Goal: Information Seeking & Learning: Learn about a topic

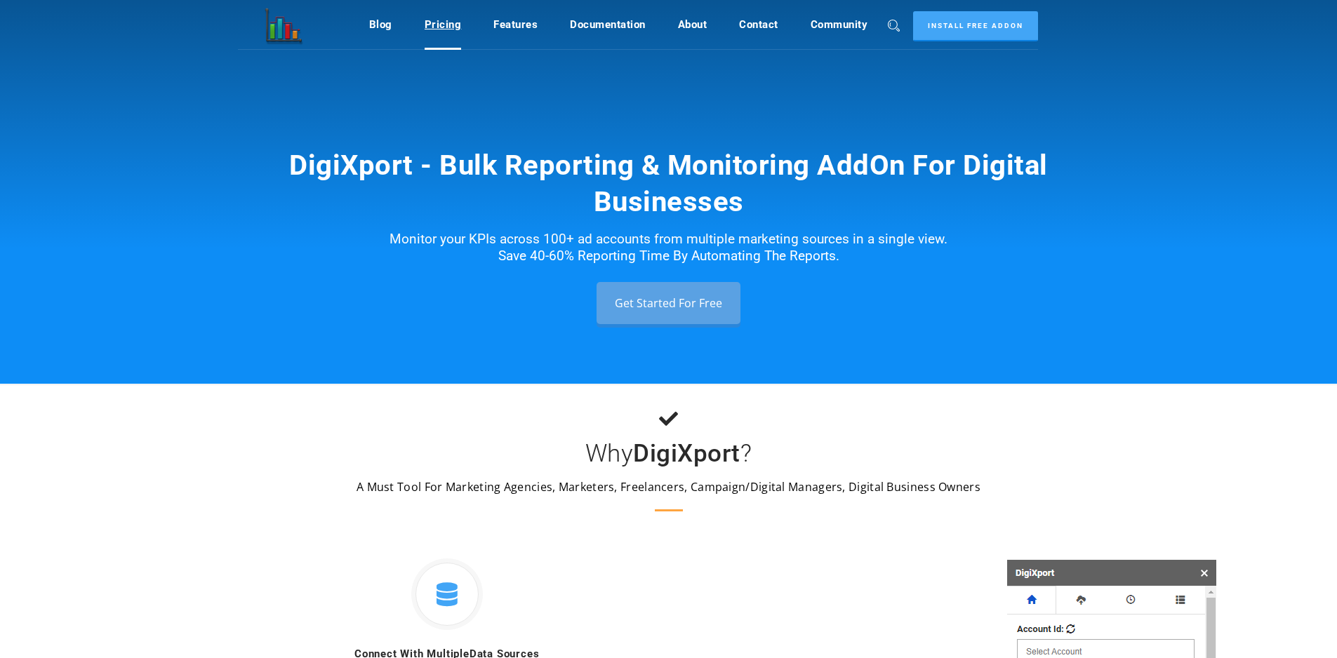
click at [436, 29] on link "Pricing" at bounding box center [443, 24] width 37 height 27
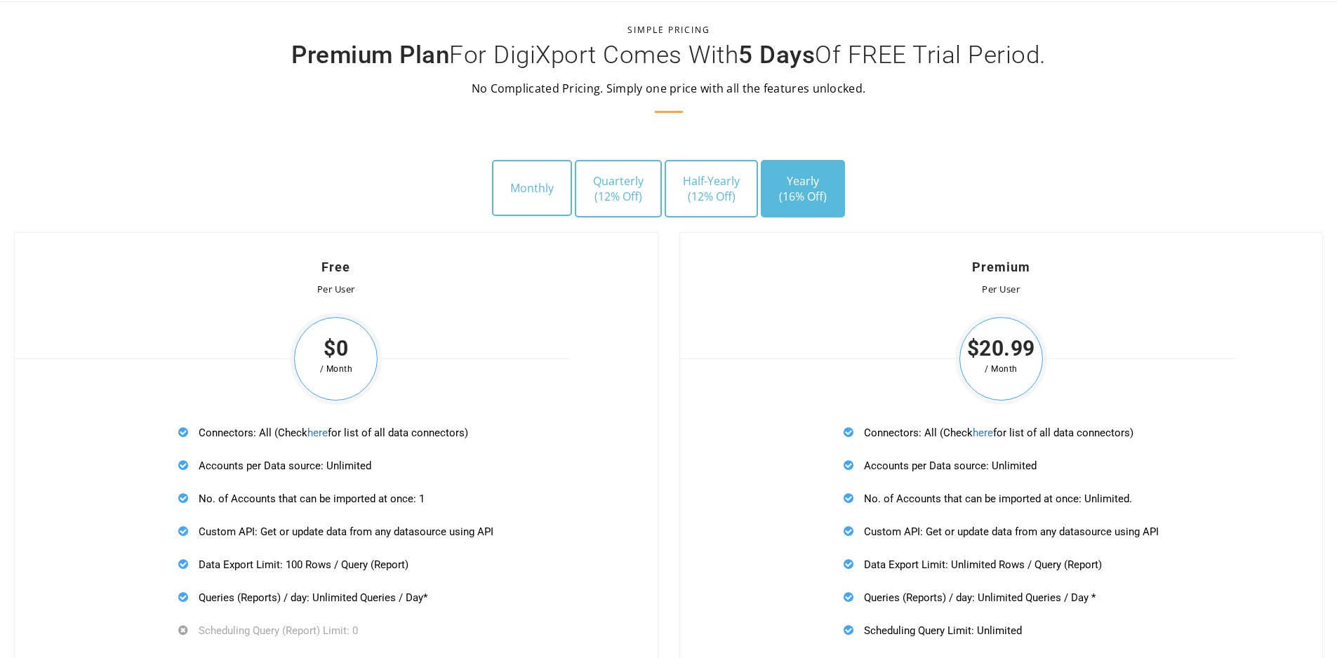
scroll to position [3943, 0]
click at [525, 185] on button "Monthly" at bounding box center [532, 187] width 80 height 56
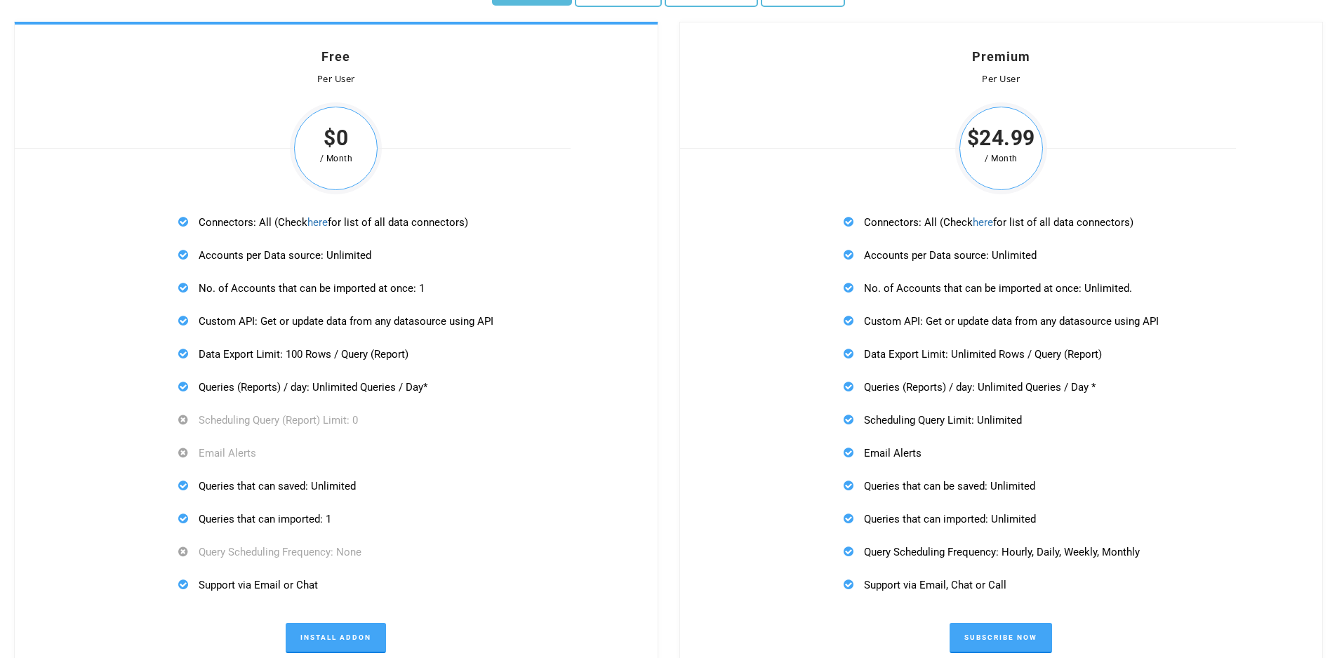
scroll to position [4154, 0]
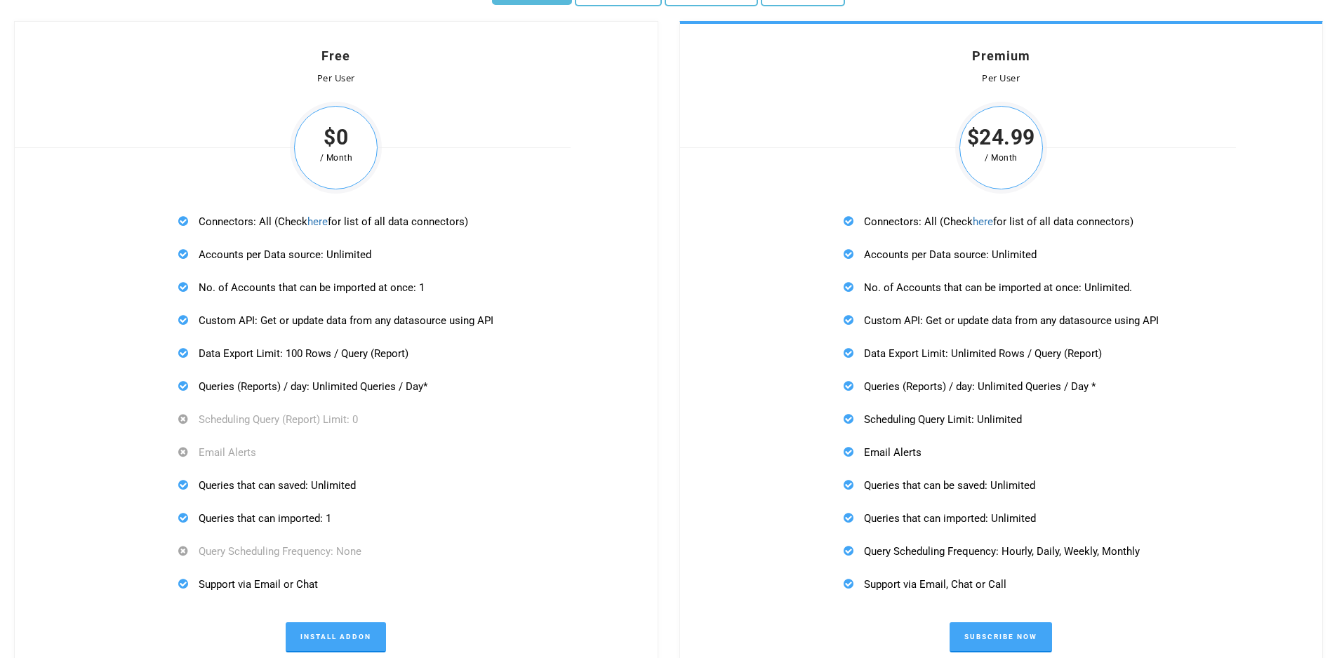
drag, startPoint x: 866, startPoint y: 258, endPoint x: 1042, endPoint y: 248, distance: 176.5
click at [1041, 248] on p "Accounts per Data source: Unlimited" at bounding box center [1001, 255] width 315 height 18
click at [1049, 247] on p "Accounts per Data source: Unlimited" at bounding box center [1001, 255] width 315 height 18
drag, startPoint x: 851, startPoint y: 284, endPoint x: 1125, endPoint y: 291, distance: 273.9
click at [1125, 291] on p "No. of Accounts that can be imported at once: Unlimited." at bounding box center [1001, 288] width 315 height 18
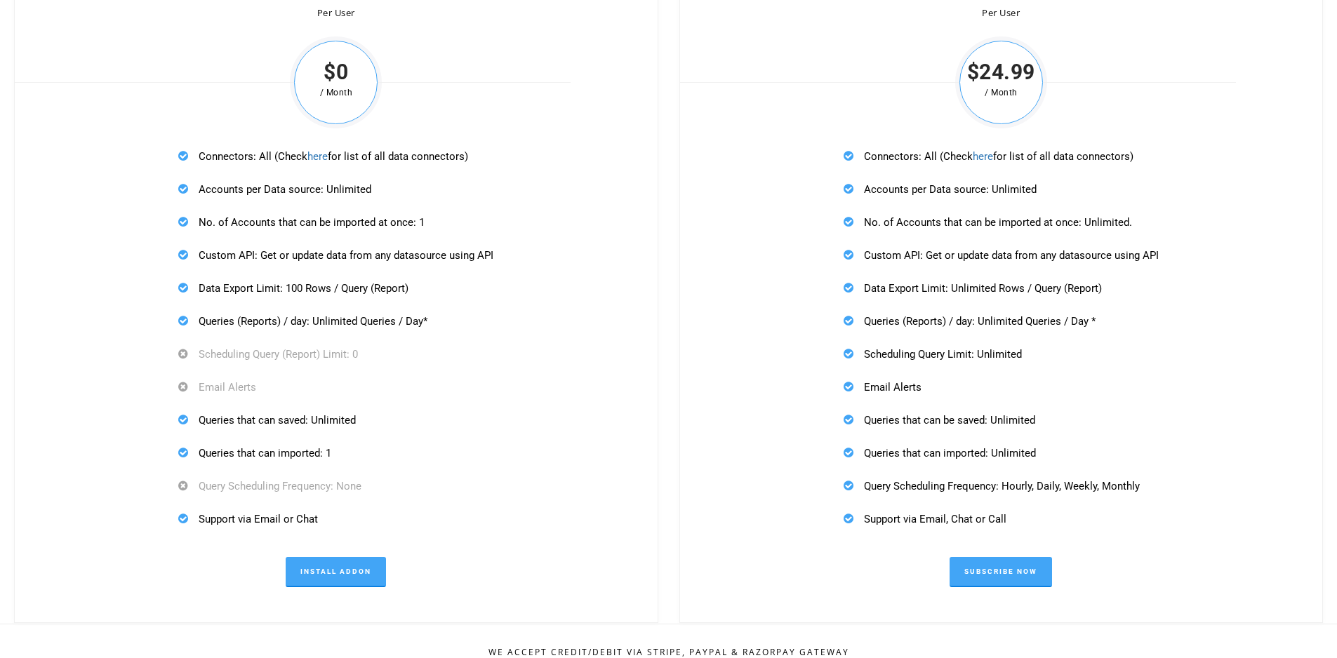
scroll to position [4224, 0]
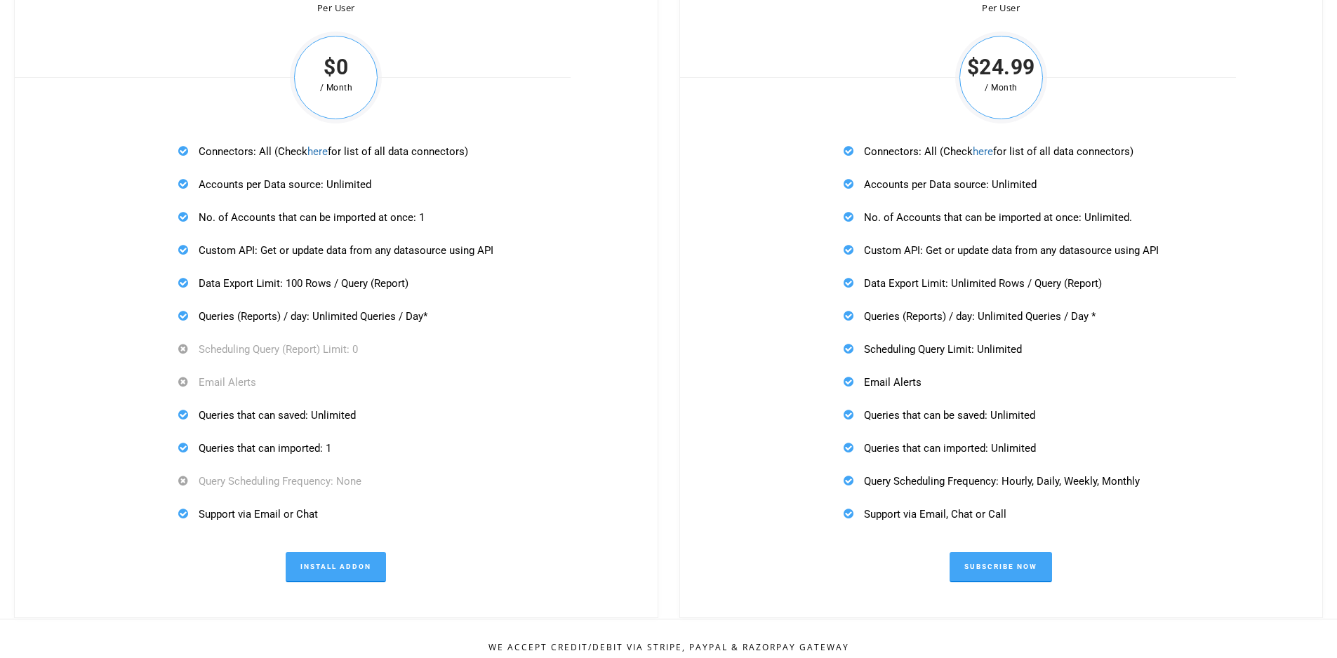
drag, startPoint x: 937, startPoint y: 251, endPoint x: 1153, endPoint y: 259, distance: 215.6
click at [1152, 259] on div "Connectors: All (Check here for list of all data connectors) Accounts per Data …" at bounding box center [1001, 332] width 346 height 411
click at [1161, 291] on div "Connectors: All (Check here for list of all data connectors) Accounts per Data …" at bounding box center [1001, 332] width 346 height 411
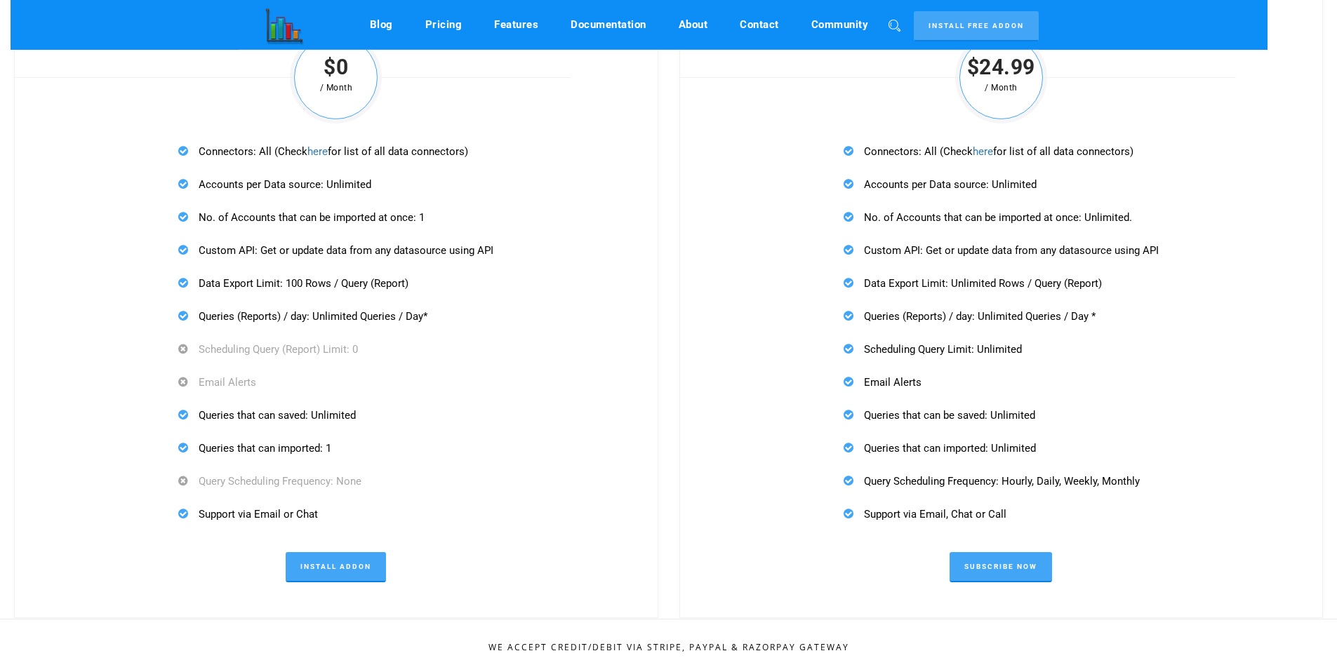
drag, startPoint x: 1092, startPoint y: 507, endPoint x: 1043, endPoint y: 402, distance: 115.9
click at [1043, 402] on div "Connectors: All (Check here for list of all data connectors) Accounts per Data …" at bounding box center [1001, 332] width 346 height 411
click at [1040, 391] on div "Connectors: All (Check here for list of all data connectors) Accounts per Data …" at bounding box center [1001, 332] width 346 height 411
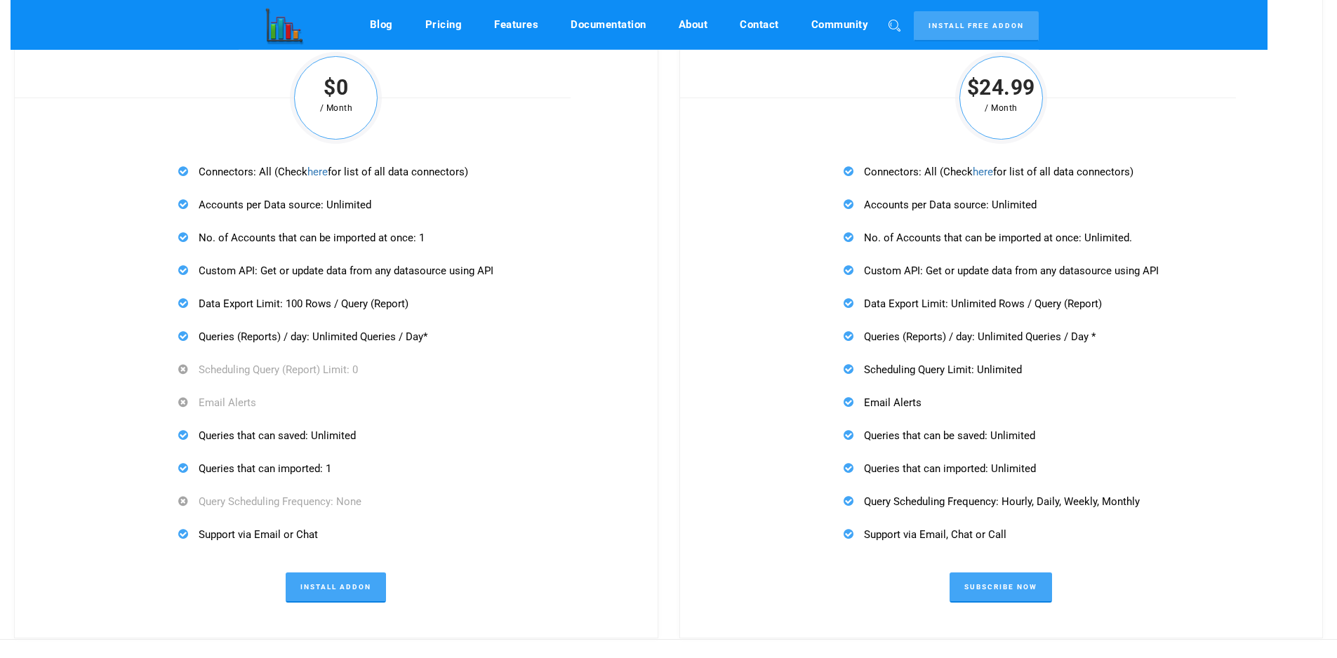
scroll to position [4154, 0]
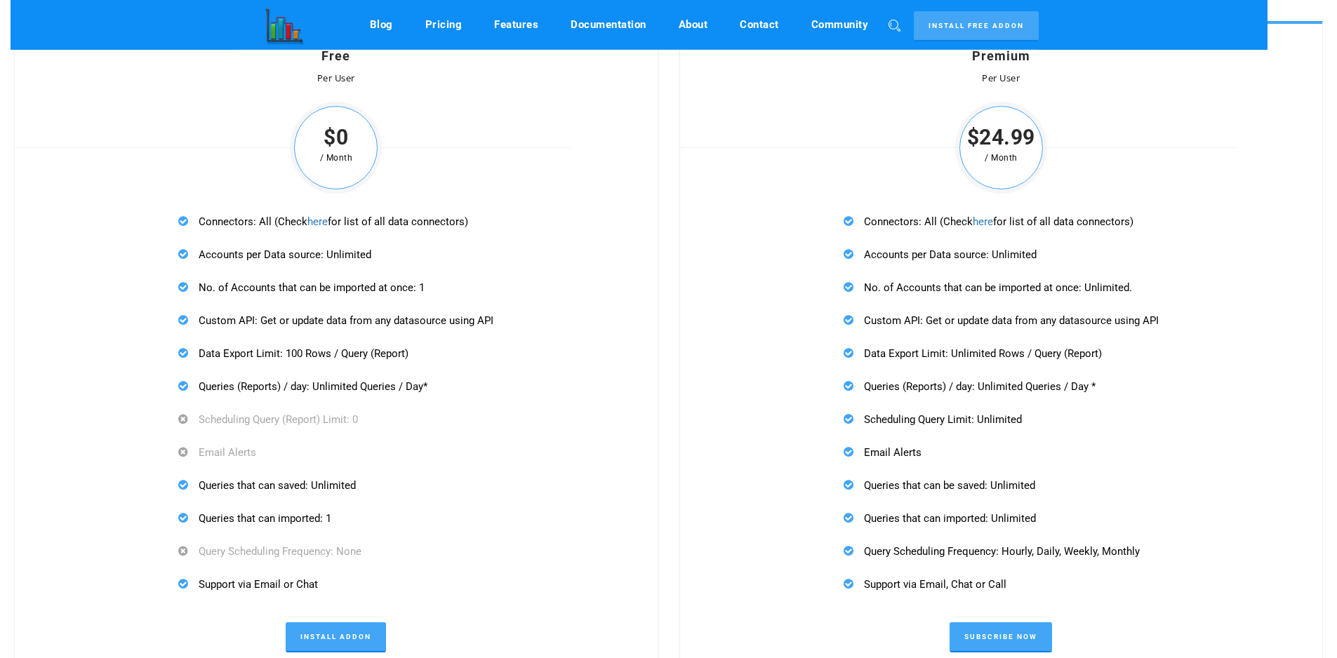
drag, startPoint x: 858, startPoint y: 419, endPoint x: 916, endPoint y: 425, distance: 58.6
click at [916, 425] on p "Scheduling Query Limit: Unlimited" at bounding box center [1001, 420] width 315 height 18
drag, startPoint x: 983, startPoint y: 422, endPoint x: 1058, endPoint y: 422, distance: 75.1
click at [1058, 422] on p "Scheduling Query Limit: Unlimited" at bounding box center [1001, 420] width 315 height 18
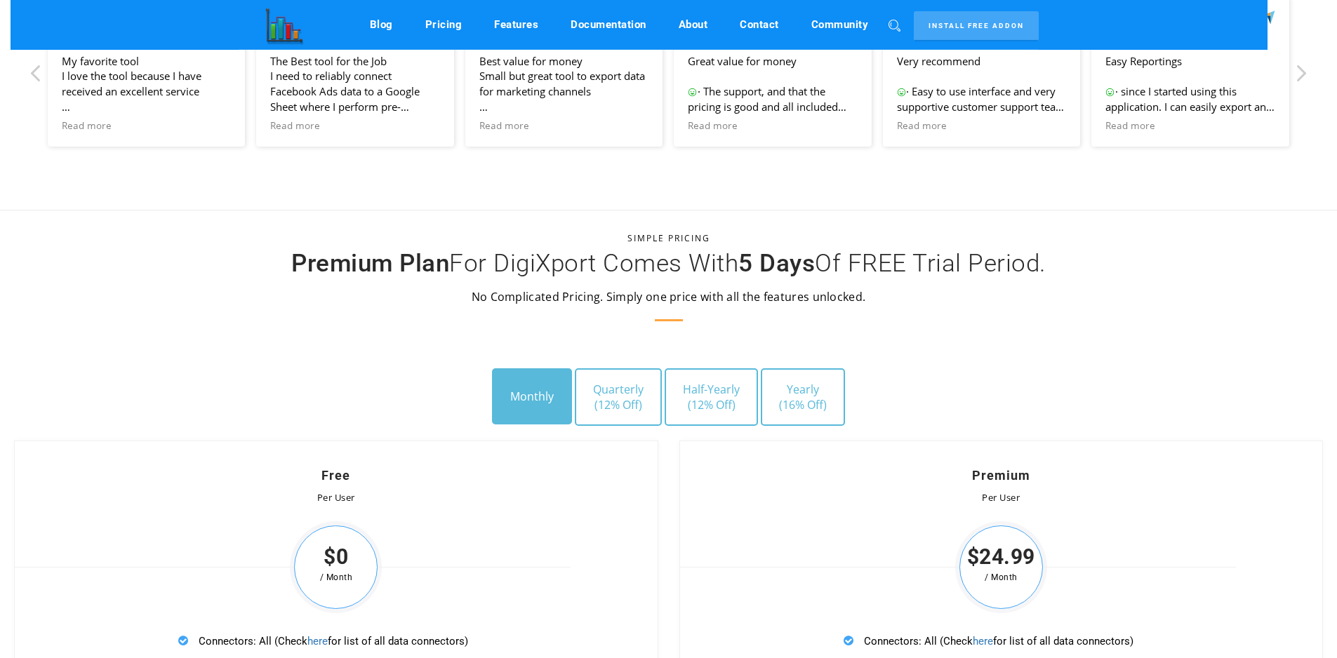
scroll to position [3732, 0]
